Goal: Task Accomplishment & Management: Use online tool/utility

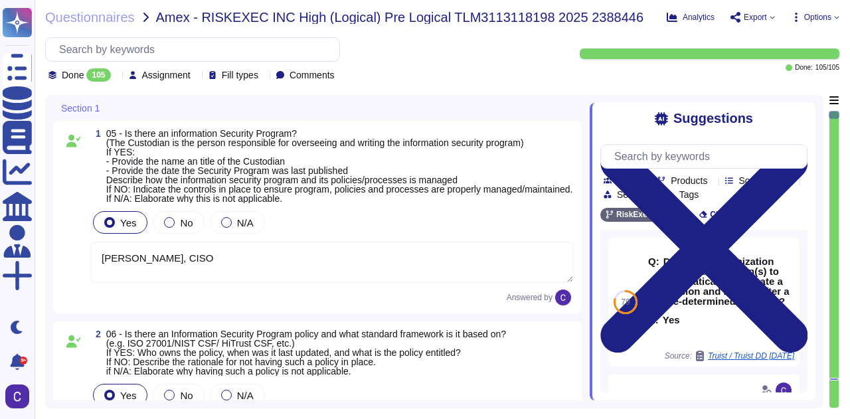
type textarea "[PERSON_NAME], CISO"
type textarea "Yes, there is an Information Security Program policy in place. The policy is ba…"
type textarea "Yes, our Internet-facing web applications are protected by Web Application Fire…"
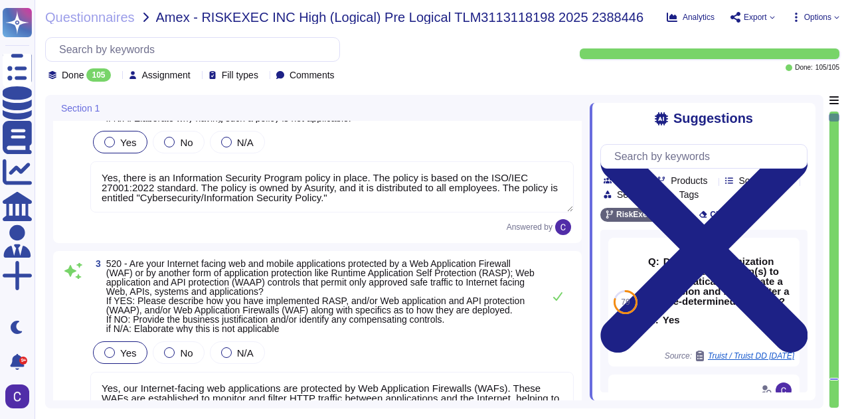
scroll to position [266, 0]
type textarea "Yes, there is a Data Governance and Classification Policy in place at RiskExec.…"
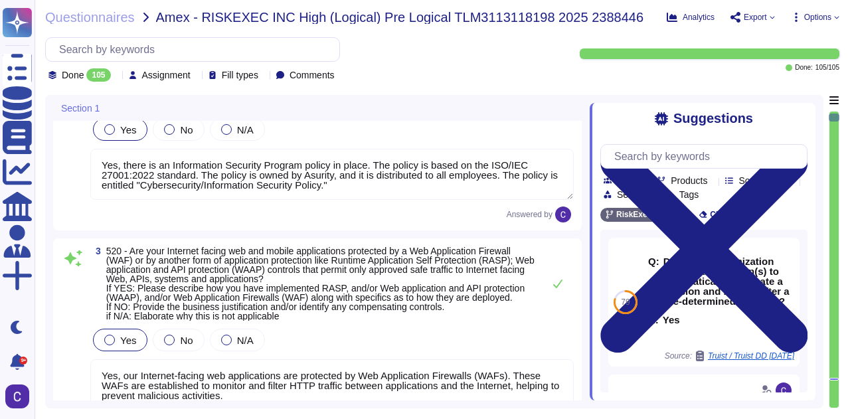
click at [833, 14] on span "Options" at bounding box center [815, 17] width 48 height 11
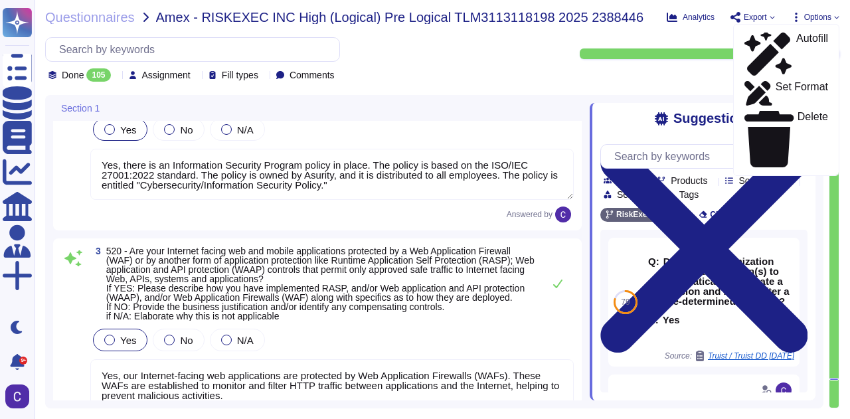
click at [748, 11] on div "Analytics Export Options Autofill Set Format Delete" at bounding box center [753, 17] width 173 height 13
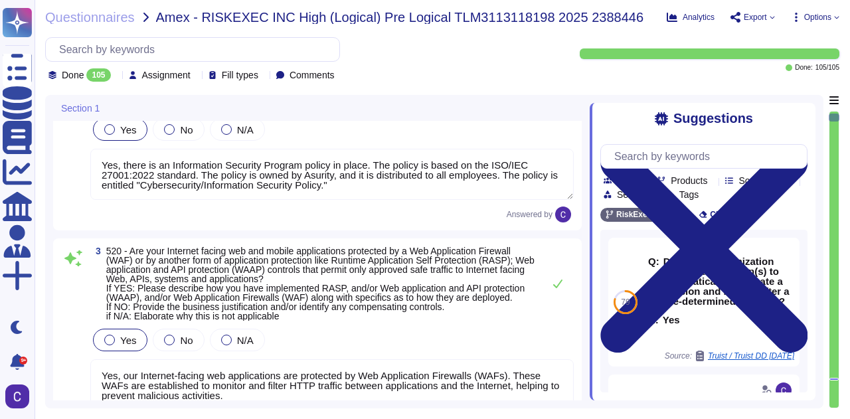
click at [748, 19] on span "Export" at bounding box center [755, 17] width 23 height 8
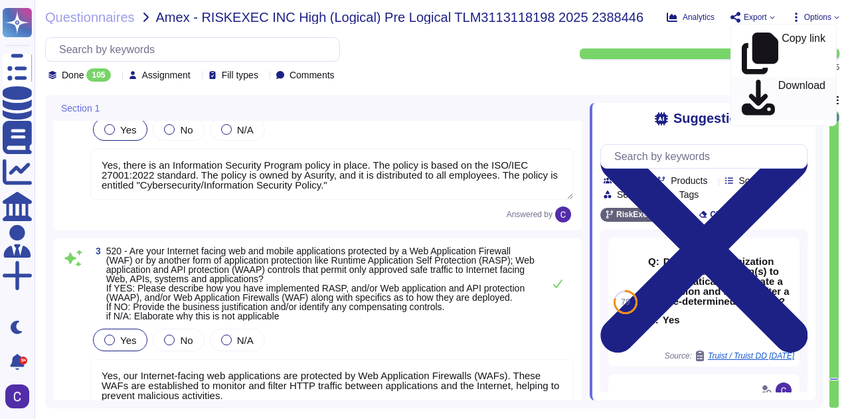
click at [778, 80] on p "Download" at bounding box center [801, 98] width 47 height 37
